Goal: Check status

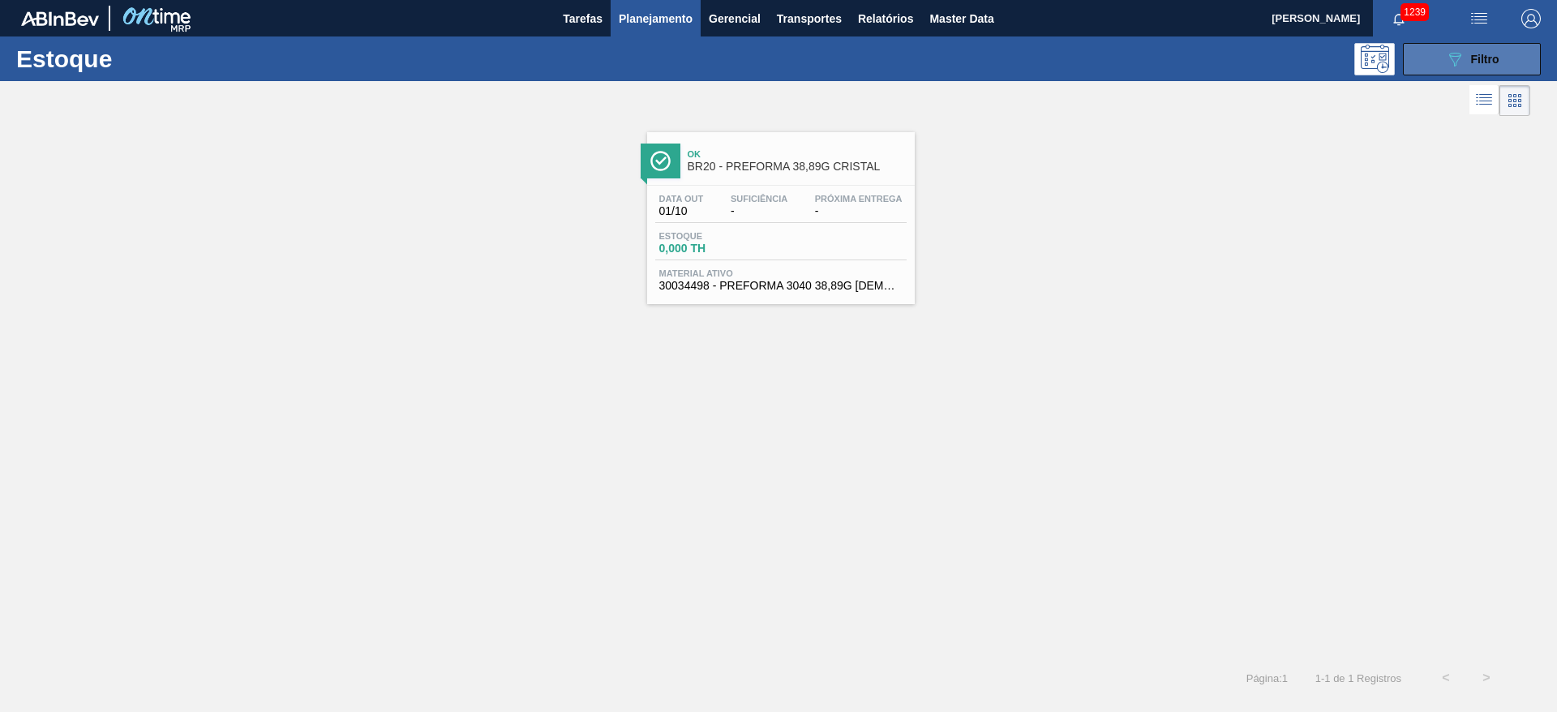
click at [1443, 54] on button "089F7B8B-B2A5-4AFE-B5C0-19BA573D28AC Filtro" at bounding box center [1472, 59] width 138 height 32
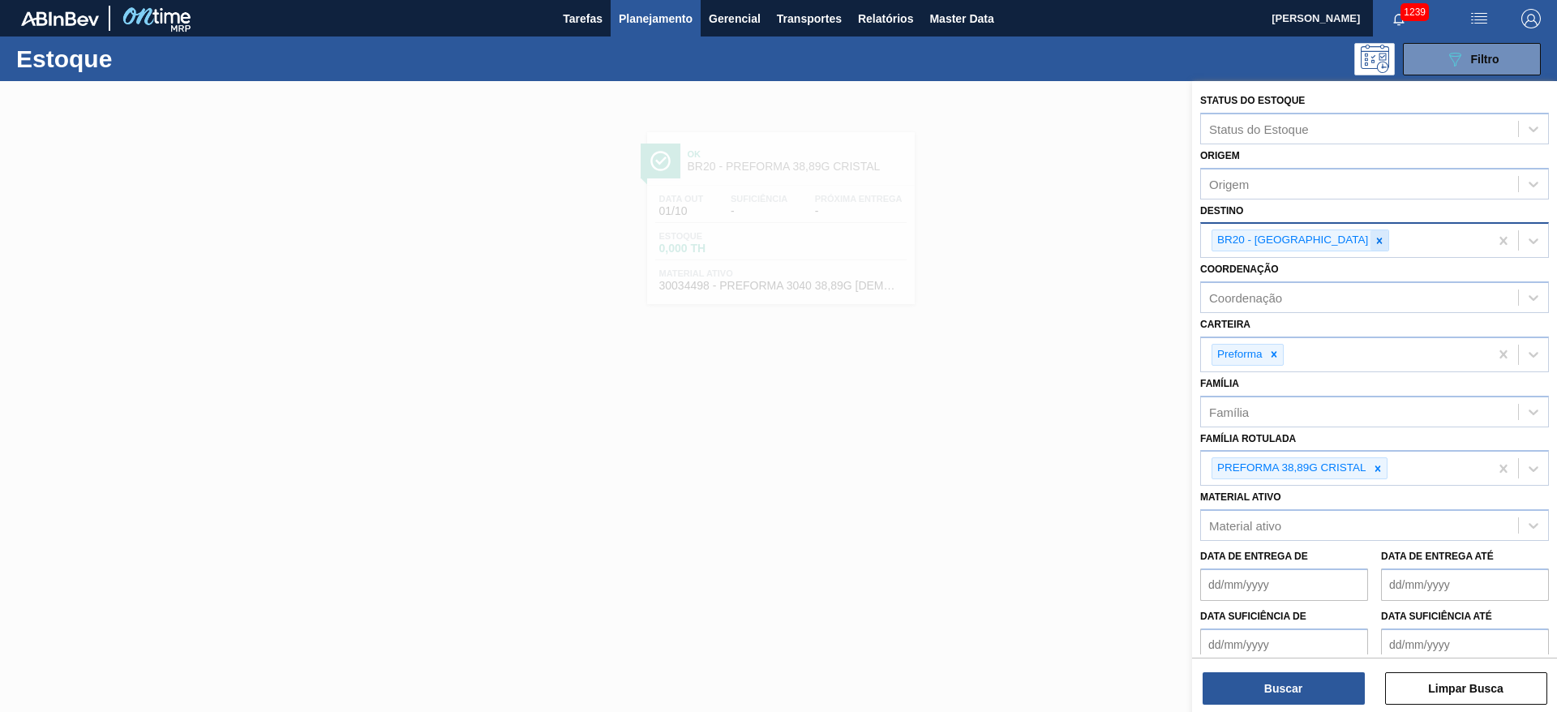
click at [1374, 239] on icon at bounding box center [1379, 240] width 11 height 11
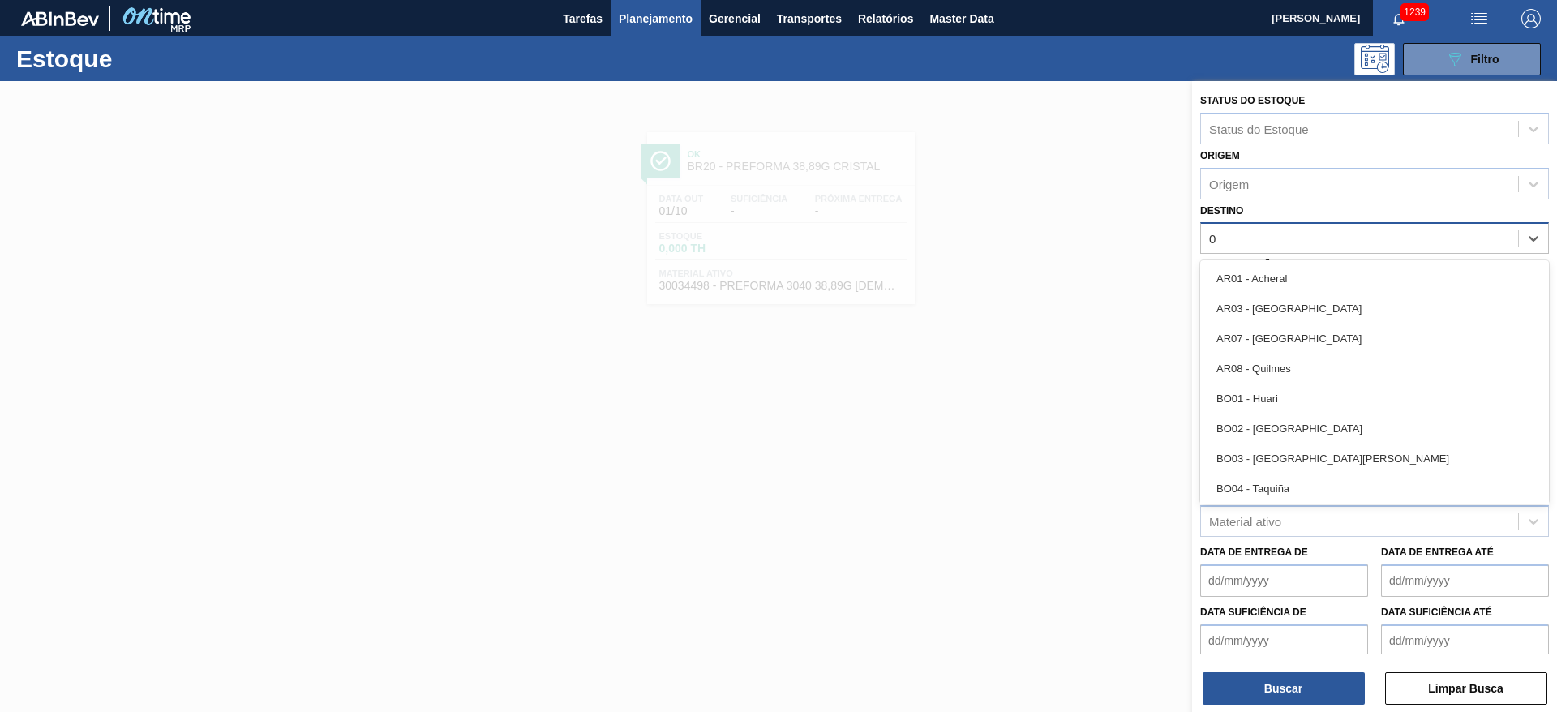
type input "07"
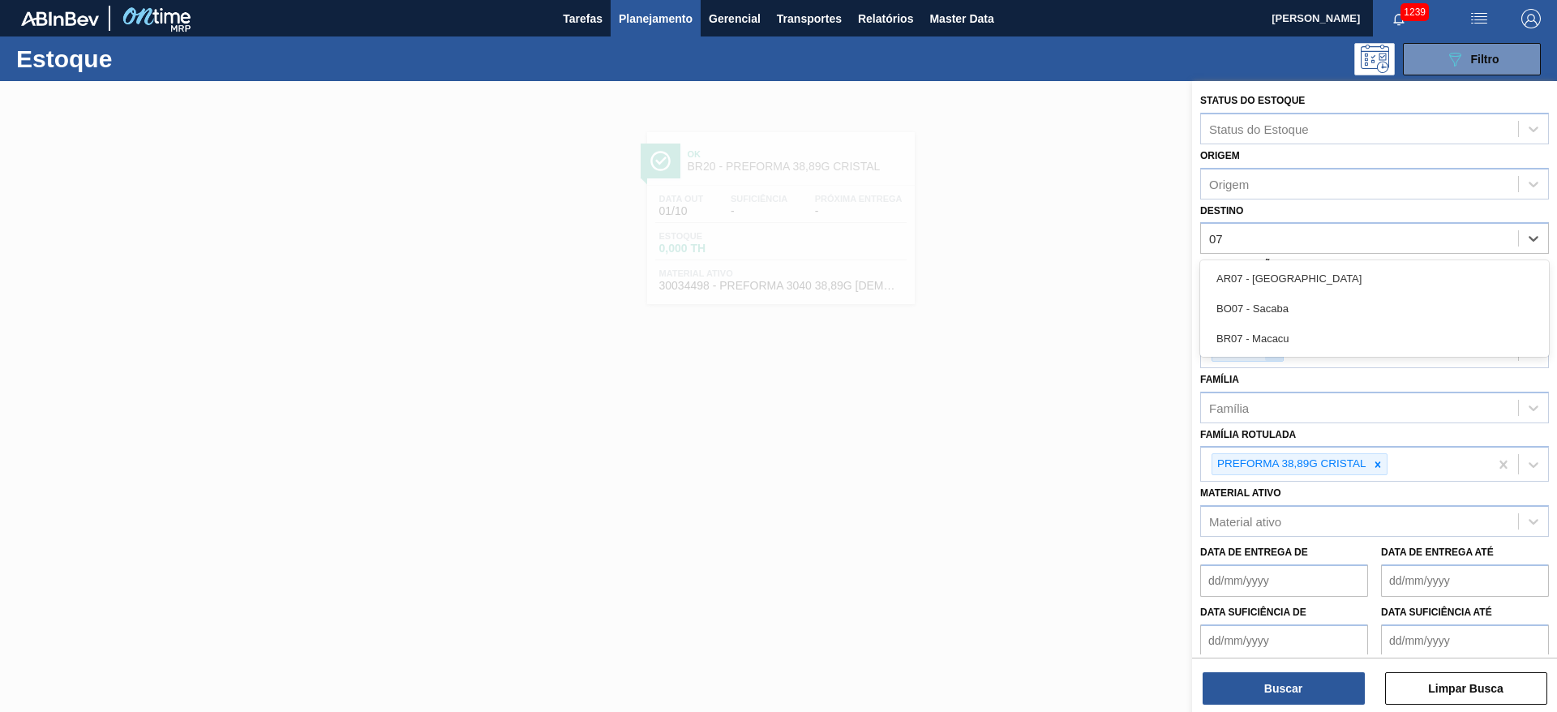
drag, startPoint x: 1258, startPoint y: 346, endPoint x: 1269, endPoint y: 354, distance: 13.8
click at [1259, 346] on div "BR07 - Macacu" at bounding box center [1374, 339] width 349 height 30
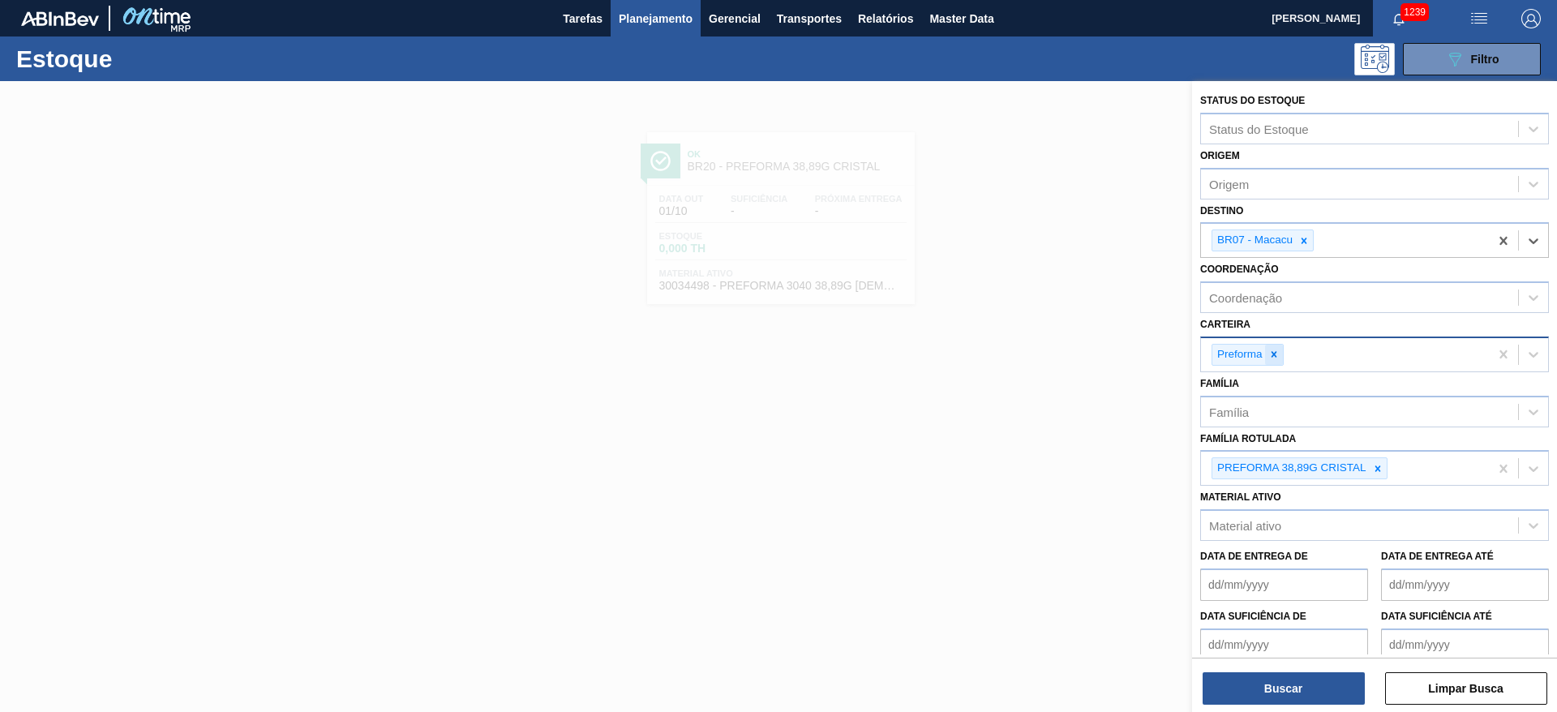
click at [1280, 352] on div at bounding box center [1274, 355] width 18 height 20
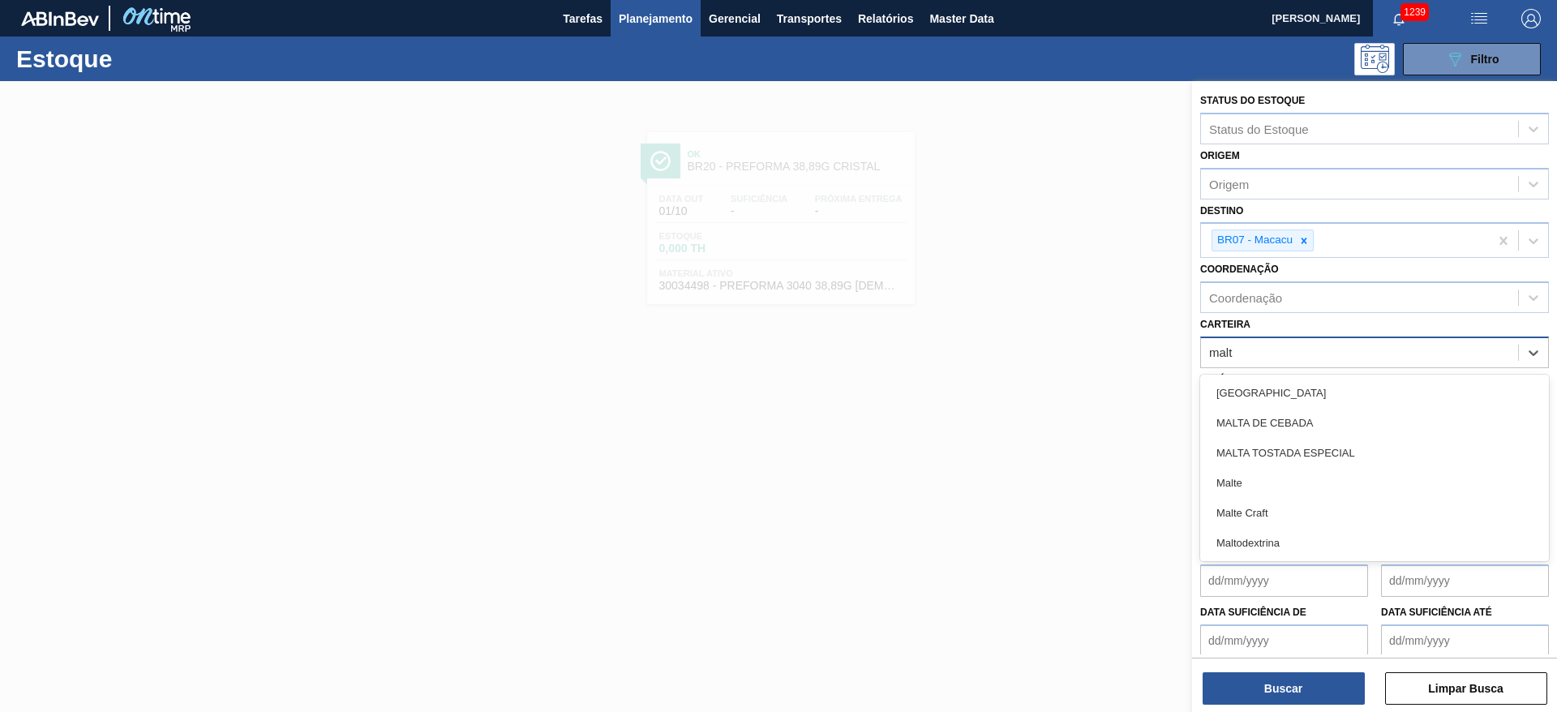
type input "malte"
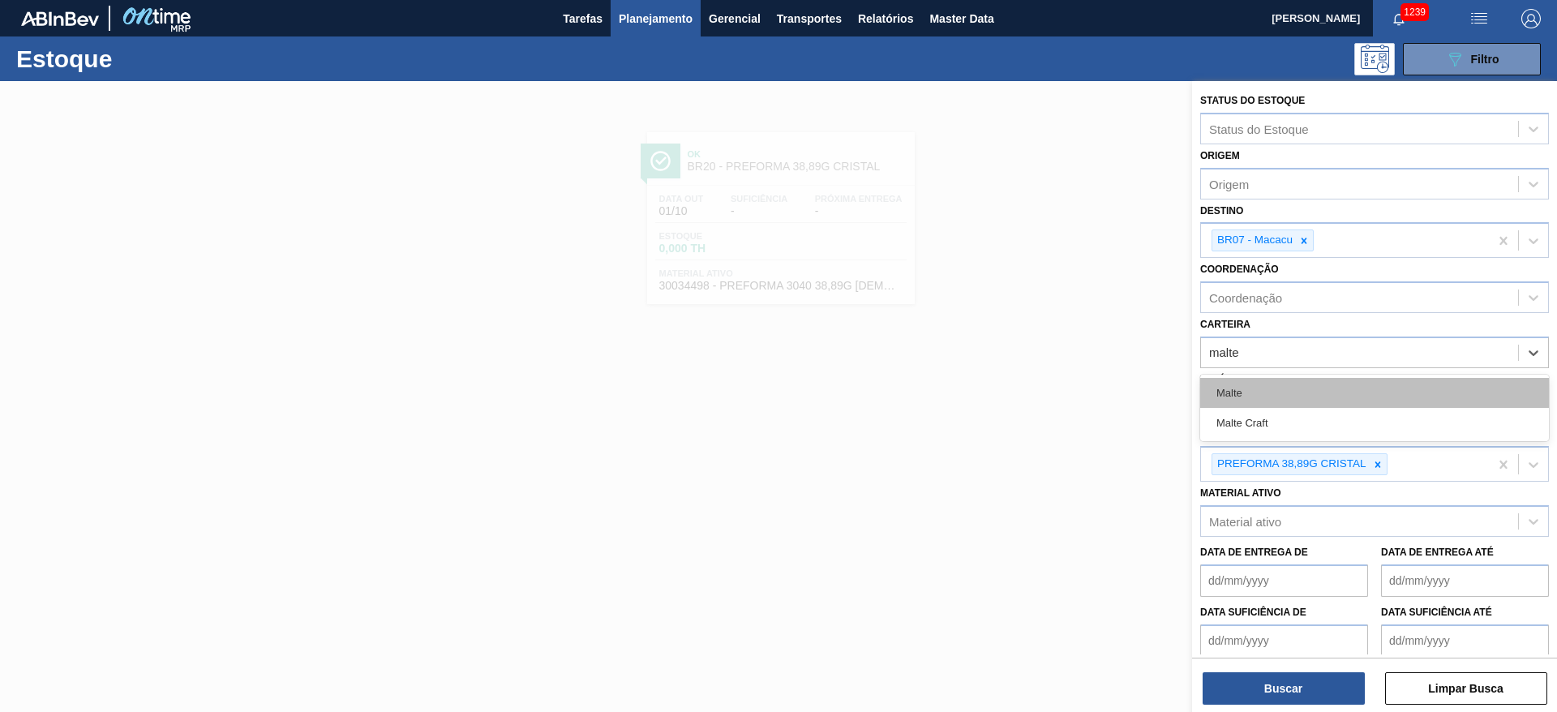
click at [1241, 401] on div "Malte" at bounding box center [1374, 393] width 349 height 30
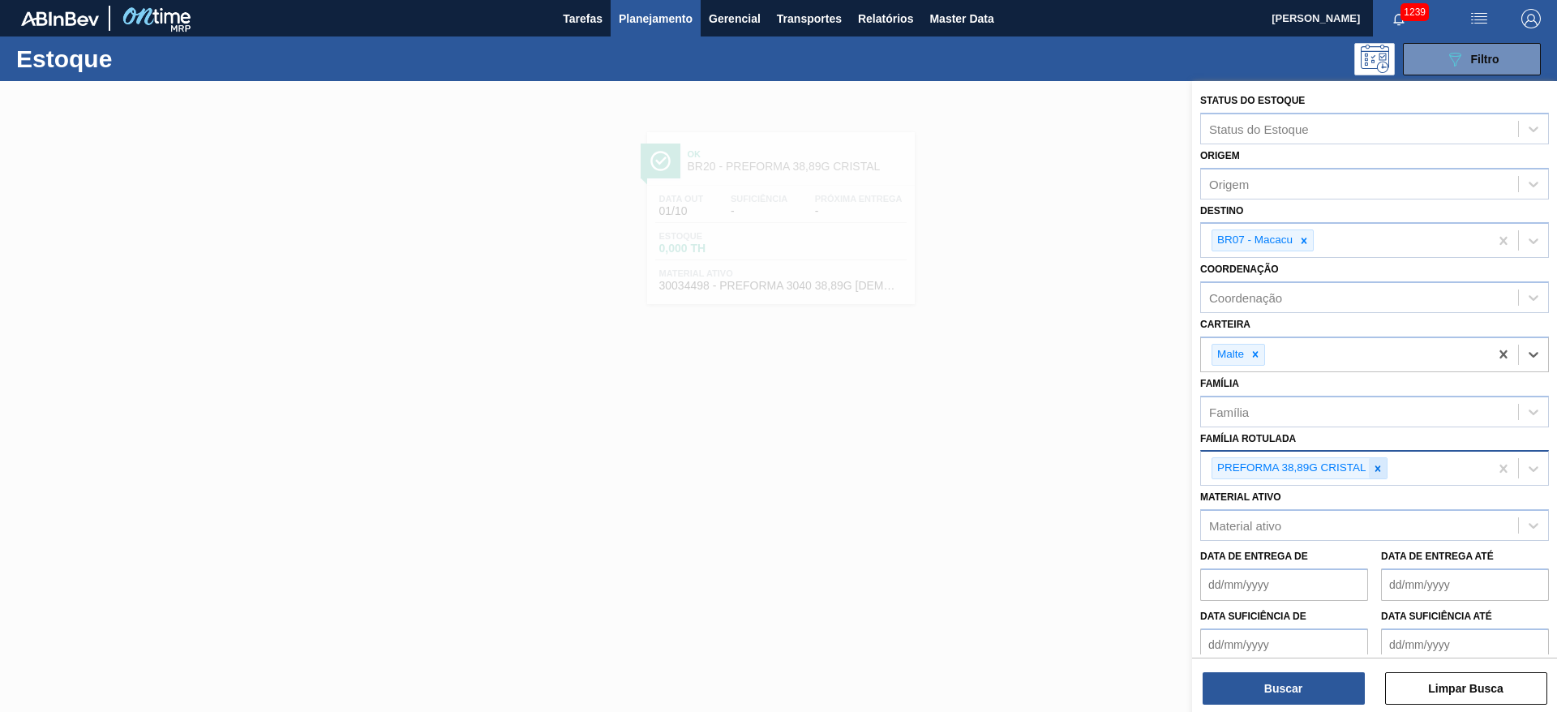
click at [1377, 471] on icon at bounding box center [1377, 468] width 11 height 11
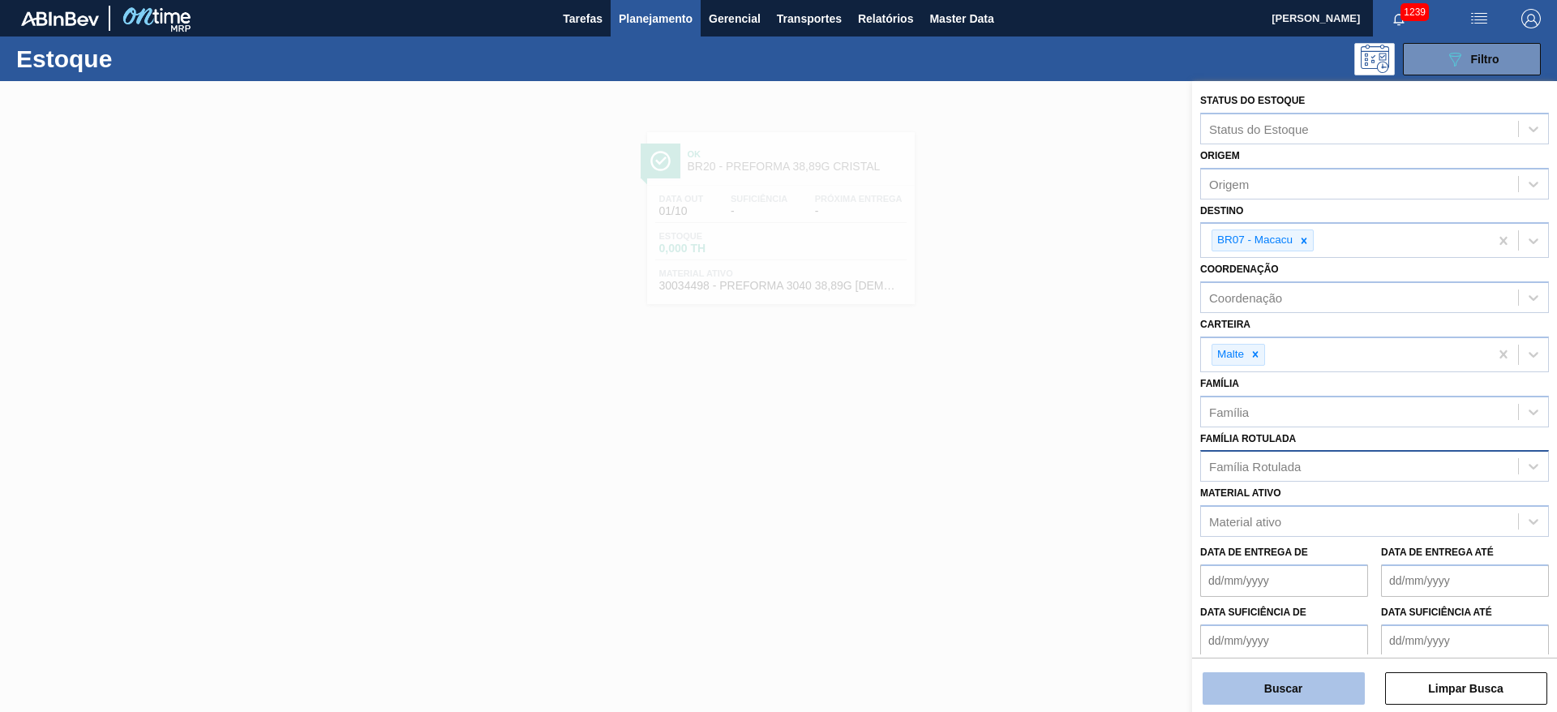
click at [1308, 692] on button "Buscar" at bounding box center [1284, 688] width 162 height 32
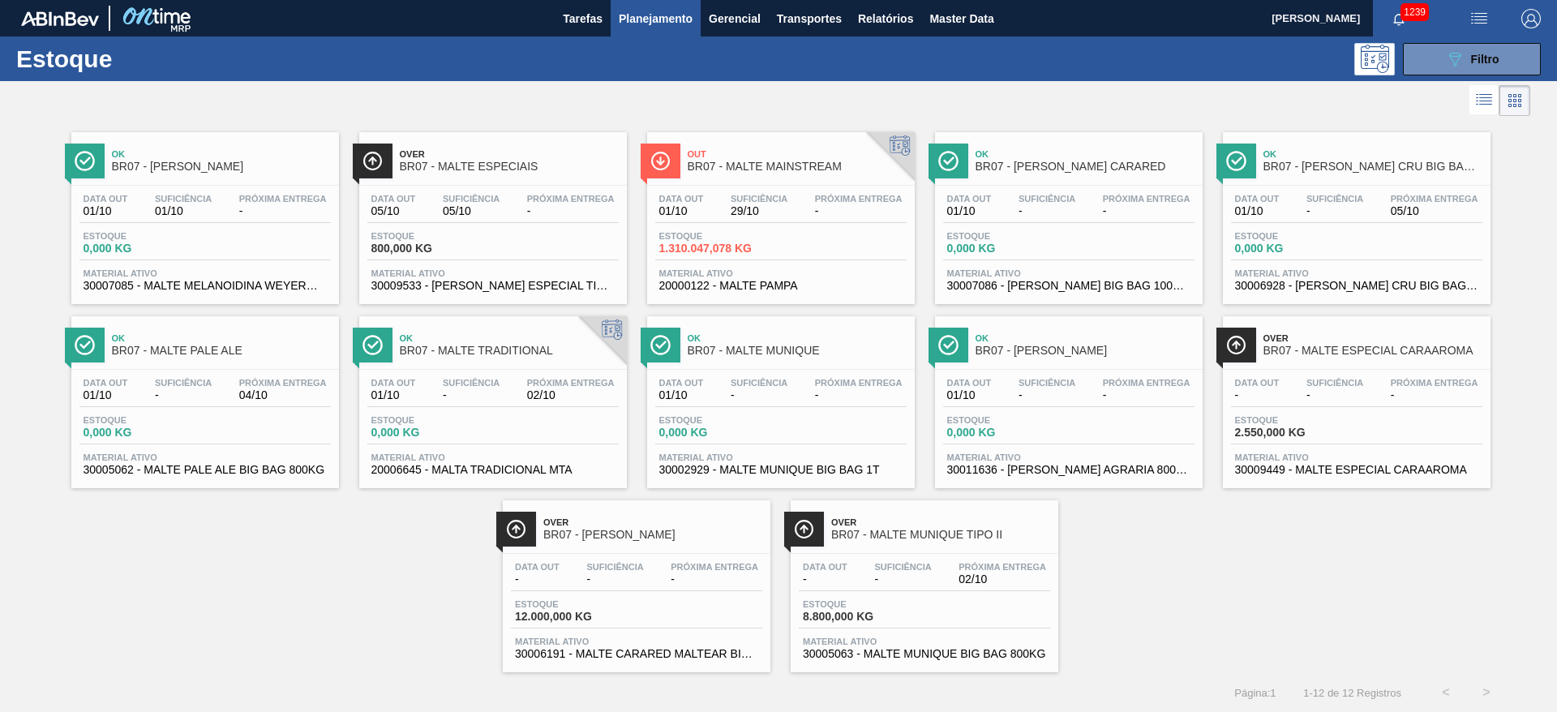
click at [904, 582] on span "-" at bounding box center [902, 579] width 57 height 12
